Goal: Check status: Check status

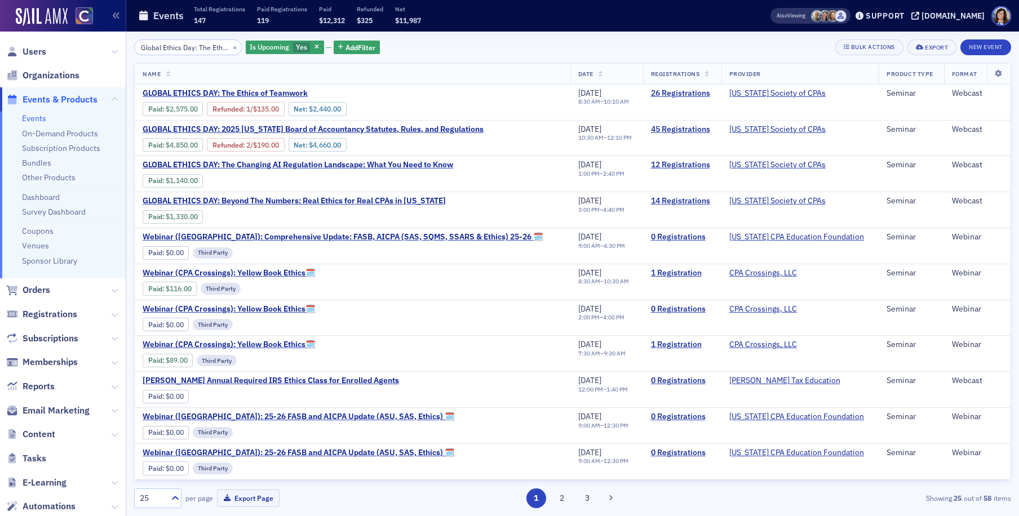
click at [54, 106] on span "Events & Products" at bounding box center [63, 99] width 126 height 24
click at [51, 96] on span "Events & Products" at bounding box center [60, 100] width 75 height 12
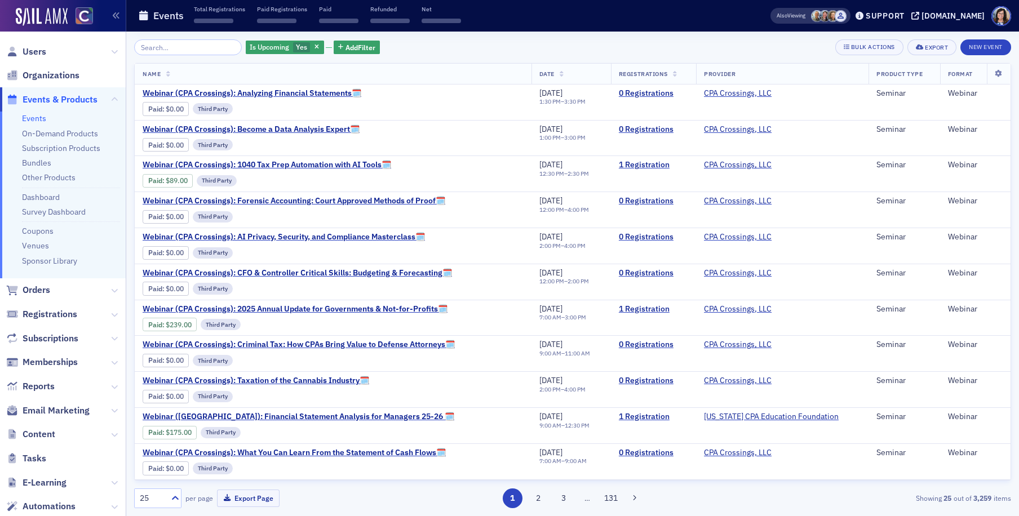
click at [168, 45] on input "search" at bounding box center [188, 47] width 108 height 16
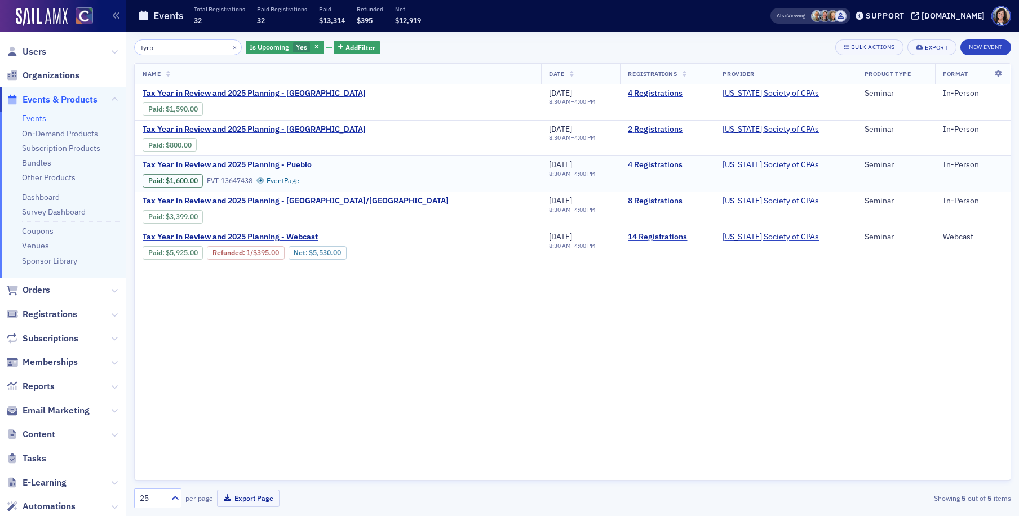
type input "tyrp"
click at [645, 165] on link "4 Registrations" at bounding box center [667, 165] width 79 height 10
click at [657, 203] on link "8 Registrations" at bounding box center [667, 201] width 79 height 10
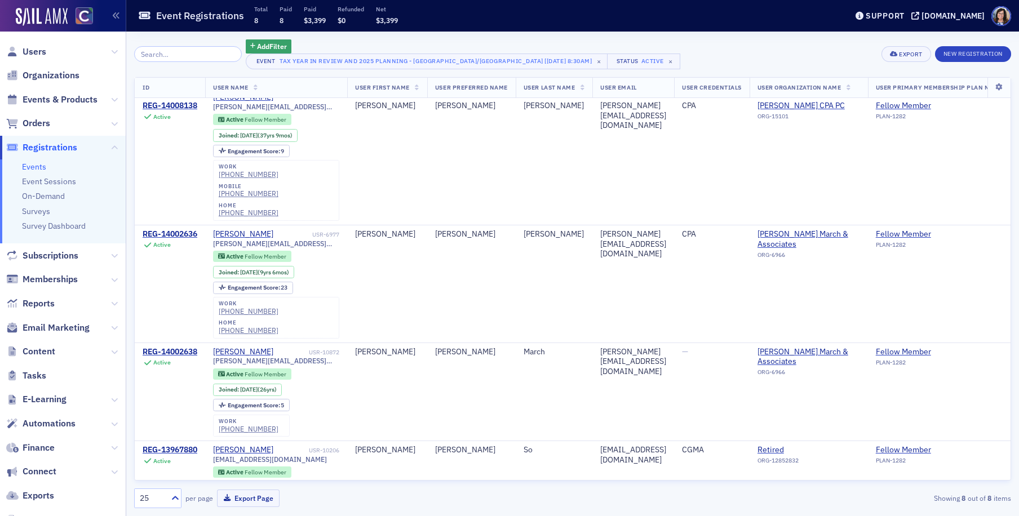
scroll to position [390, 0]
